Goal: Check status: Check status

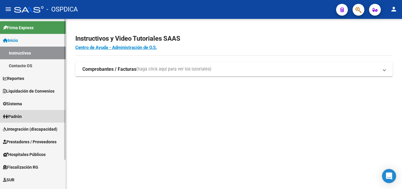
click at [17, 117] on span "Padrón" at bounding box center [12, 116] width 19 height 6
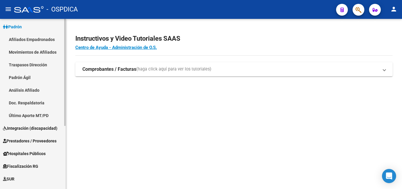
scroll to position [78, 0]
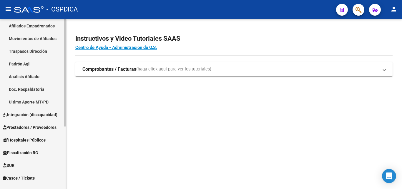
click at [21, 63] on link "Padrón Ágil" at bounding box center [33, 63] width 66 height 13
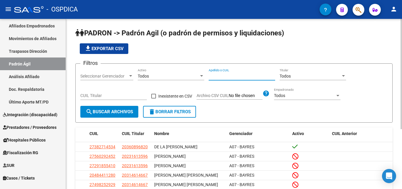
paste input "32028002"
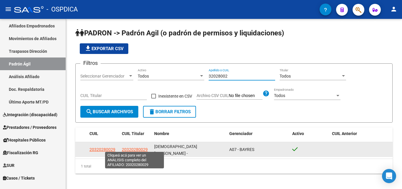
type input "32028002"
click at [137, 147] on span "20320280029" at bounding box center [135, 149] width 26 height 5
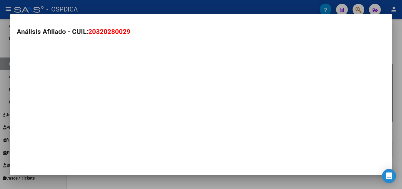
click at [137, 146] on mat-dialog-container "Análisis Afiliado - CUIL: 20320280029" at bounding box center [201, 94] width 382 height 160
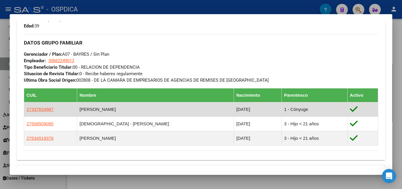
scroll to position [339, 0]
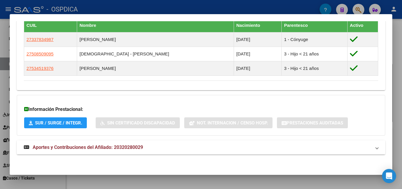
click at [93, 146] on span "Aportes y Contribuciones del Afiliado: 20320280029" at bounding box center [88, 147] width 110 height 6
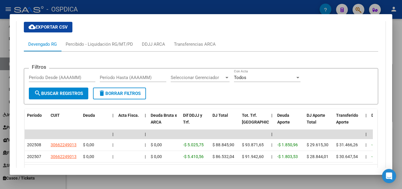
scroll to position [456, 0]
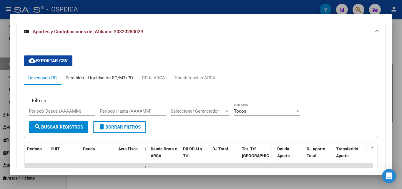
click at [99, 77] on div "Percibido - Liquidación RG/MT/PD" at bounding box center [99, 77] width 67 height 6
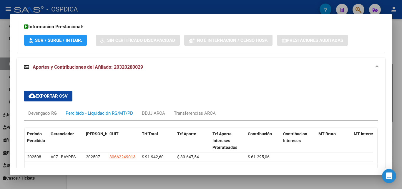
scroll to position [464, 0]
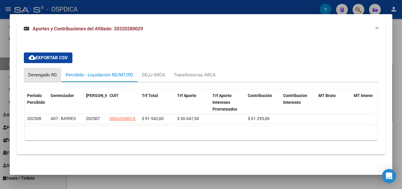
click at [37, 71] on div "Devengado RG" at bounding box center [42, 74] width 29 height 6
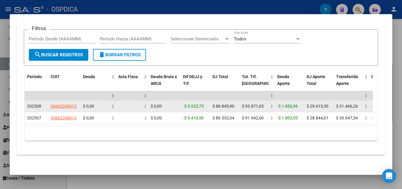
scroll to position [534, 0]
click at [251, 103] on span "$ 93.871,65" at bounding box center [253, 105] width 22 height 5
drag, startPoint x: 243, startPoint y: 102, endPoint x: 266, endPoint y: 105, distance: 23.1
click at [266, 105] on datatable-body-cell "$ 93.871,65" at bounding box center [253, 105] width 29 height 11
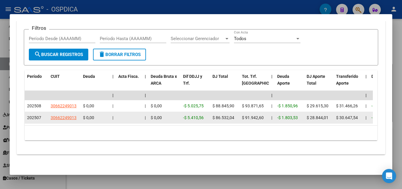
drag, startPoint x: 242, startPoint y: 113, endPoint x: 268, endPoint y: 116, distance: 26.3
click at [268, 116] on datatable-body-cell "$ 91.942,60" at bounding box center [253, 117] width 29 height 11
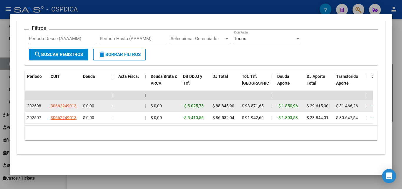
drag, startPoint x: 242, startPoint y: 100, endPoint x: 270, endPoint y: 103, distance: 27.8
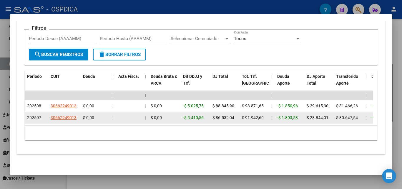
drag, startPoint x: 240, startPoint y: 112, endPoint x: 263, endPoint y: 115, distance: 23.8
click at [263, 115] on datatable-body-cell "$ 91.942,60" at bounding box center [253, 117] width 29 height 11
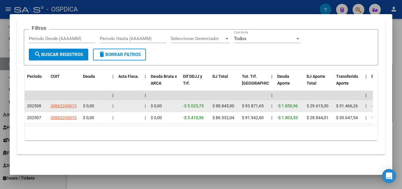
drag, startPoint x: 238, startPoint y: 99, endPoint x: 263, endPoint y: 106, distance: 26.2
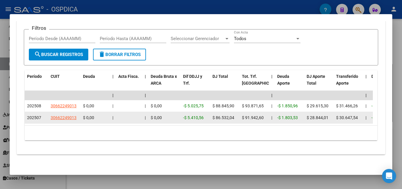
drag, startPoint x: 240, startPoint y: 113, endPoint x: 265, endPoint y: 113, distance: 25.3
click at [265, 113] on datatable-body-cell "$ 91.942,60" at bounding box center [253, 117] width 29 height 11
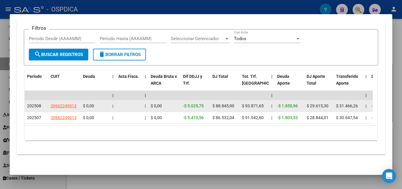
drag, startPoint x: 240, startPoint y: 98, endPoint x: 264, endPoint y: 105, distance: 25.0
click at [264, 105] on datatable-body-cell "$ 93.871,65" at bounding box center [253, 105] width 29 height 11
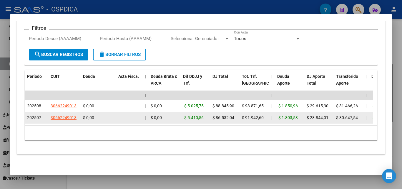
drag, startPoint x: 264, startPoint y: 114, endPoint x: 233, endPoint y: 117, distance: 31.4
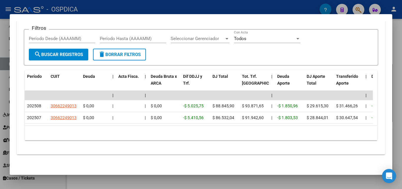
click at [183, 135] on div "10 total 1" at bounding box center [201, 132] width 352 height 15
